Goal: Transaction & Acquisition: Obtain resource

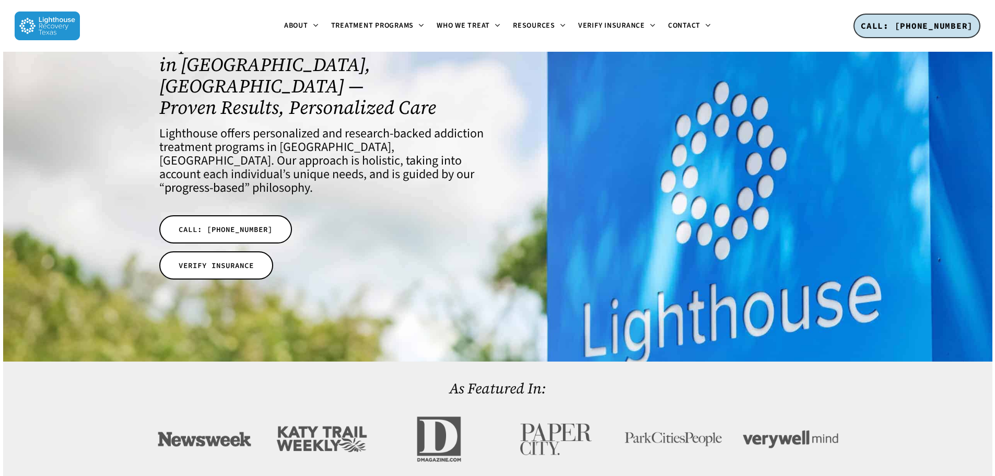
scroll to position [104, 0]
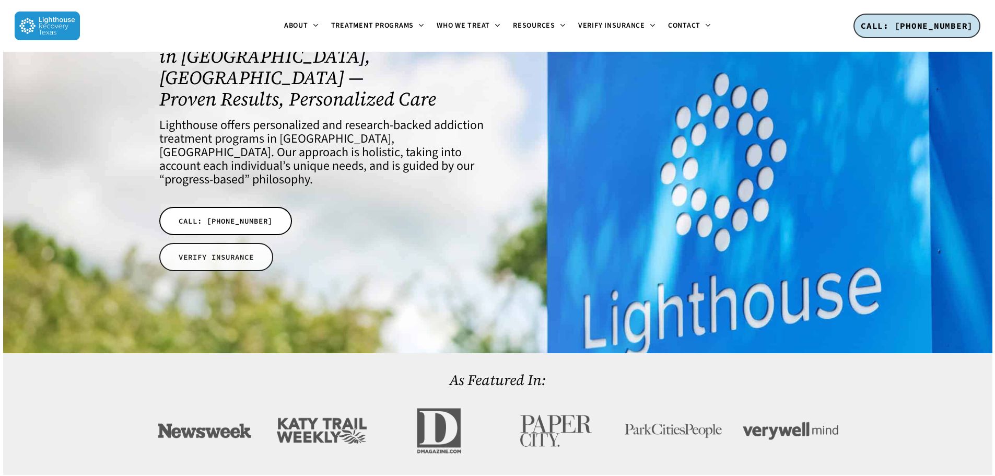
click at [229, 252] on span "VERIFY INSURANCE" at bounding box center [216, 257] width 75 height 10
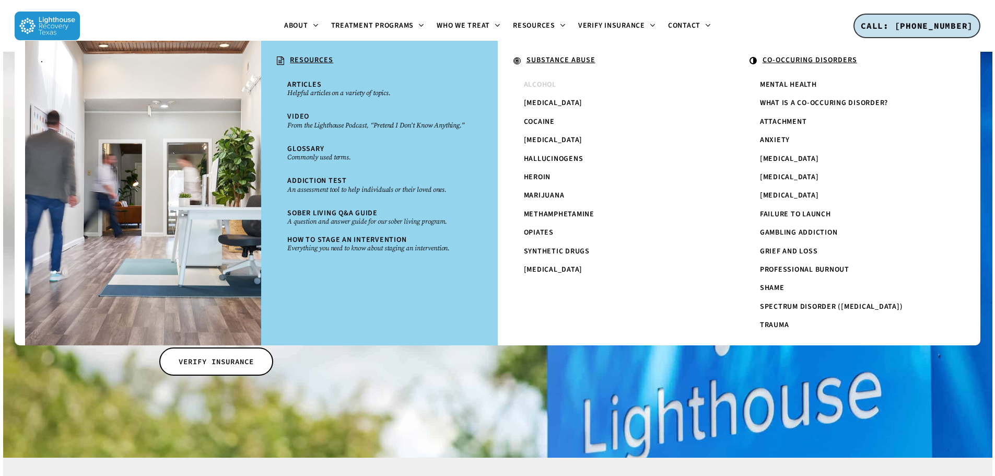
click at [541, 88] on span "Alcohol" at bounding box center [540, 84] width 32 height 10
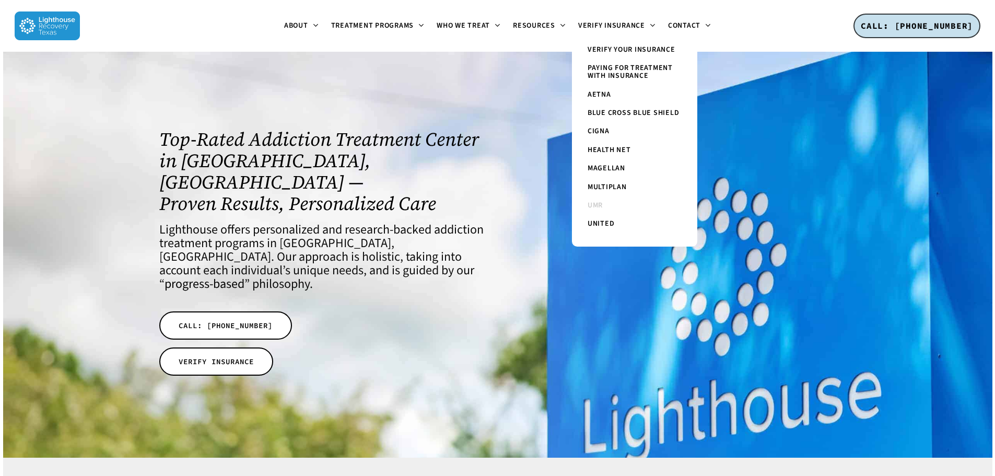
click at [593, 206] on span "UMR" at bounding box center [595, 205] width 15 height 10
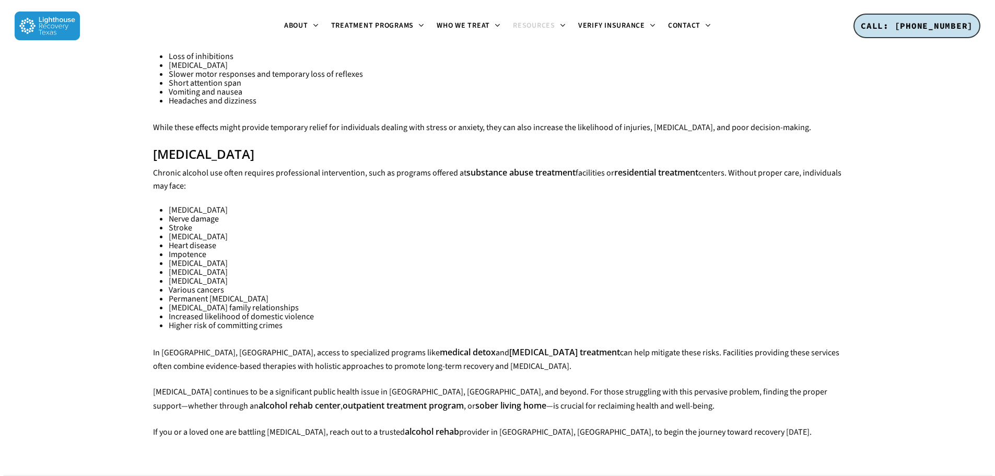
scroll to position [888, 0]
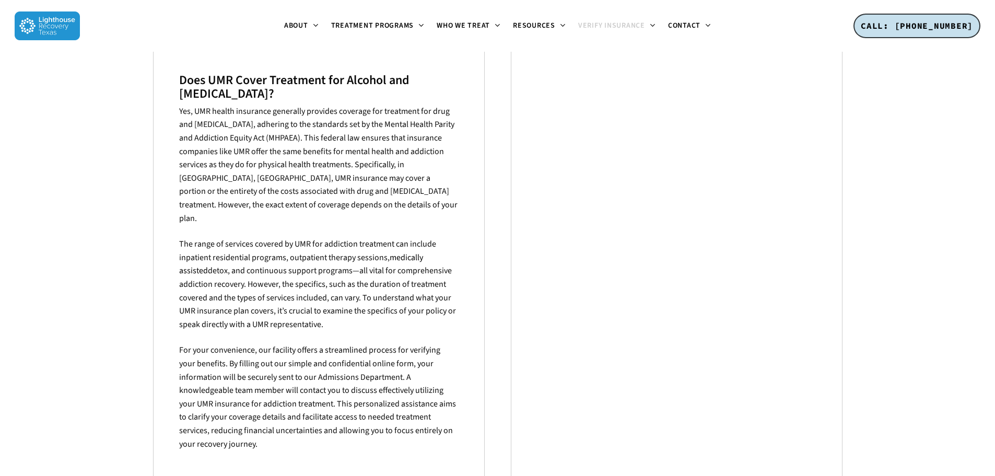
scroll to position [261, 0]
